Goal: Task Accomplishment & Management: Manage account settings

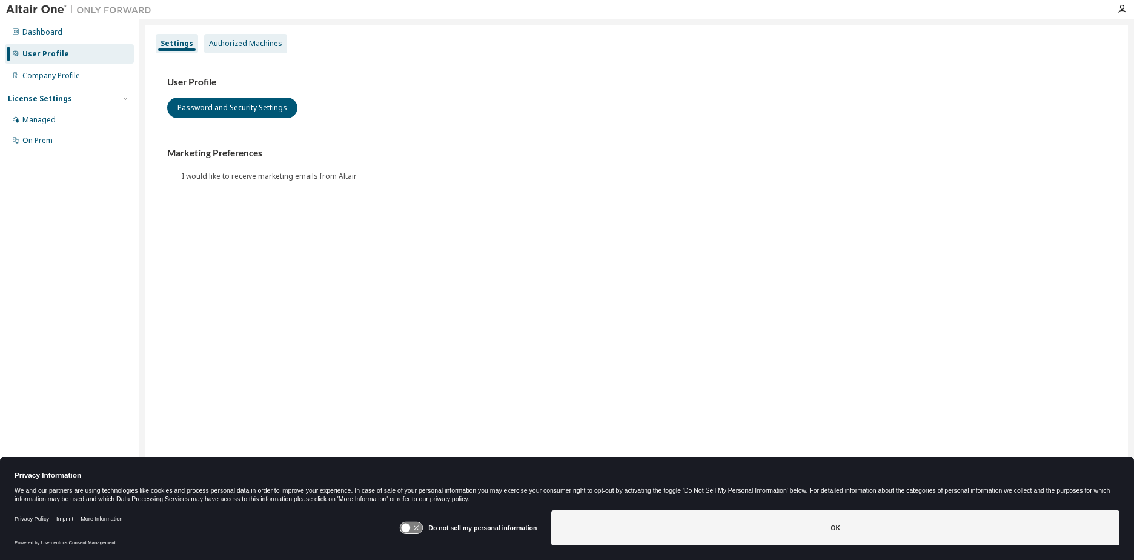
click at [248, 42] on div "Authorized Machines" at bounding box center [245, 44] width 73 height 10
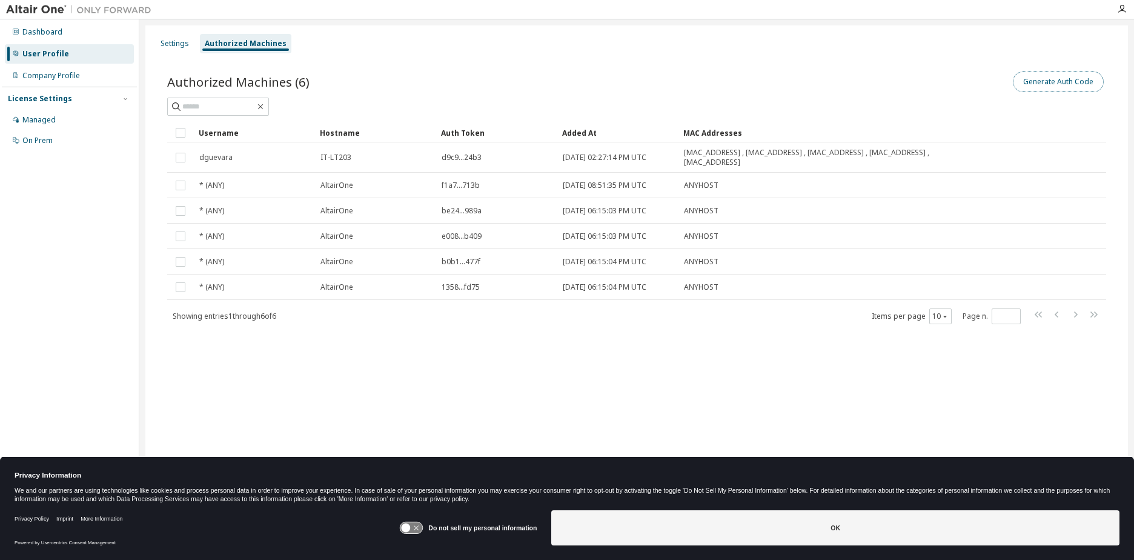
click at [1048, 85] on button "Generate Auth Code" at bounding box center [1058, 81] width 91 height 21
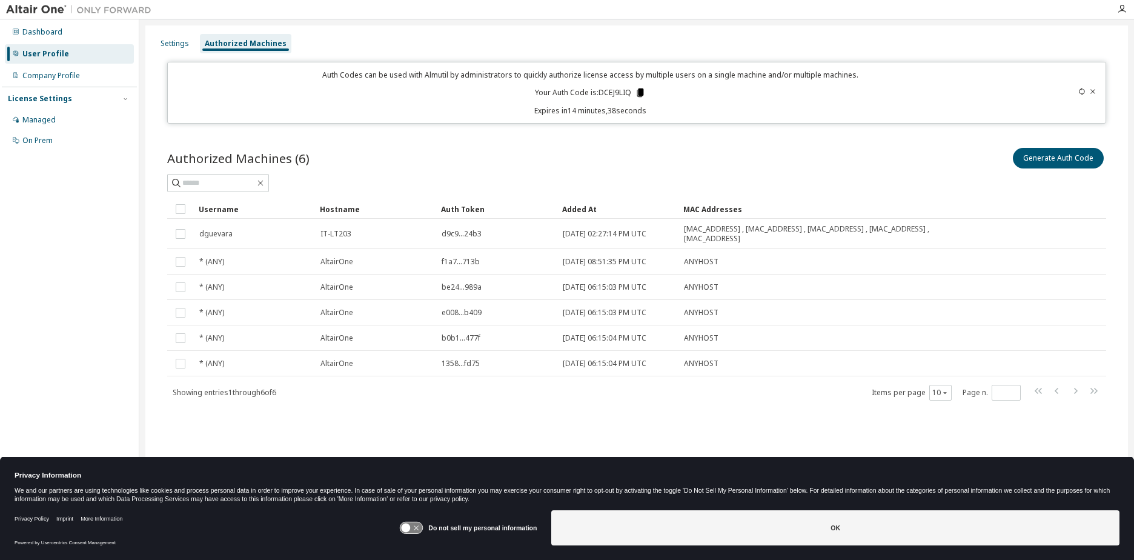
click at [640, 93] on icon at bounding box center [640, 92] width 7 height 8
click at [42, 5] on img at bounding box center [81, 10] width 151 height 12
click at [122, 13] on img at bounding box center [81, 10] width 151 height 12
click at [1121, 8] on icon "button" at bounding box center [1122, 9] width 10 height 10
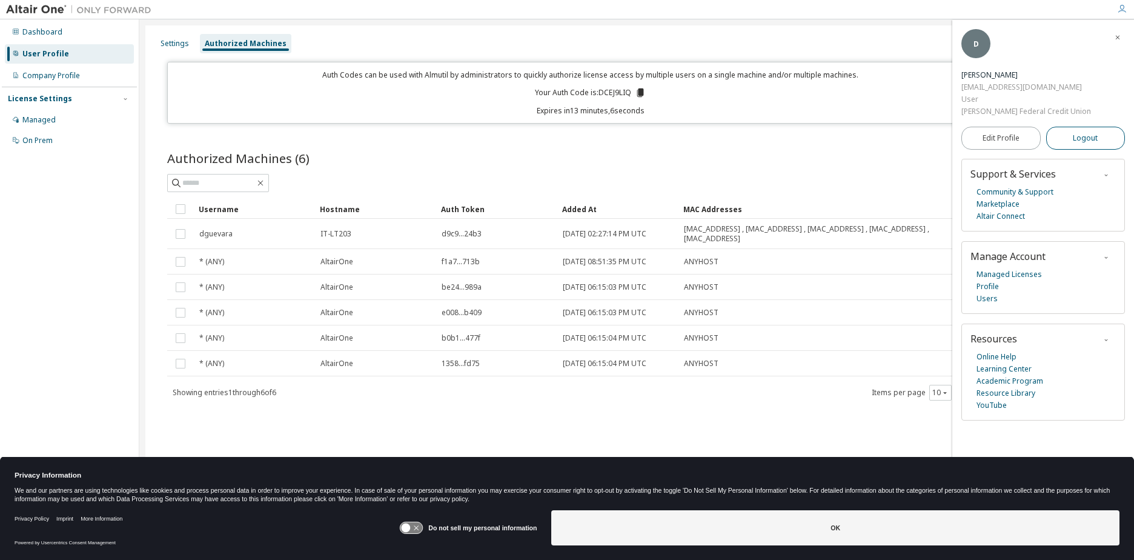
click at [1081, 138] on span "Logout" at bounding box center [1085, 138] width 25 height 12
